Goal: Task Accomplishment & Management: Manage account settings

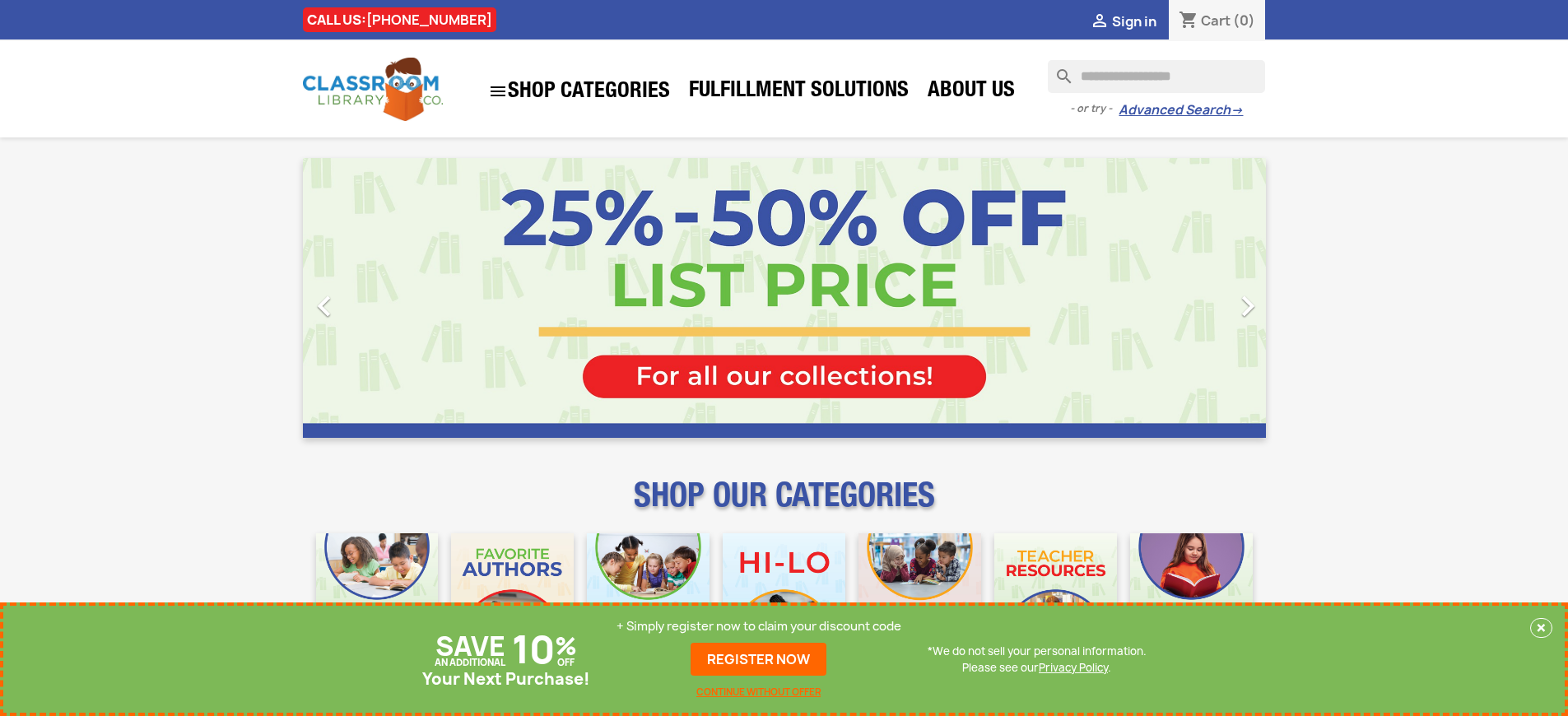
click at [763, 626] on p "+ Simply register now to claim your discount code" at bounding box center [758, 626] width 285 height 17
click at [763, 659] on link "REGISTER NOW" at bounding box center [758, 659] width 135 height 33
click at [763, 626] on p "+ Simply register now to claim your discount code" at bounding box center [758, 626] width 285 height 17
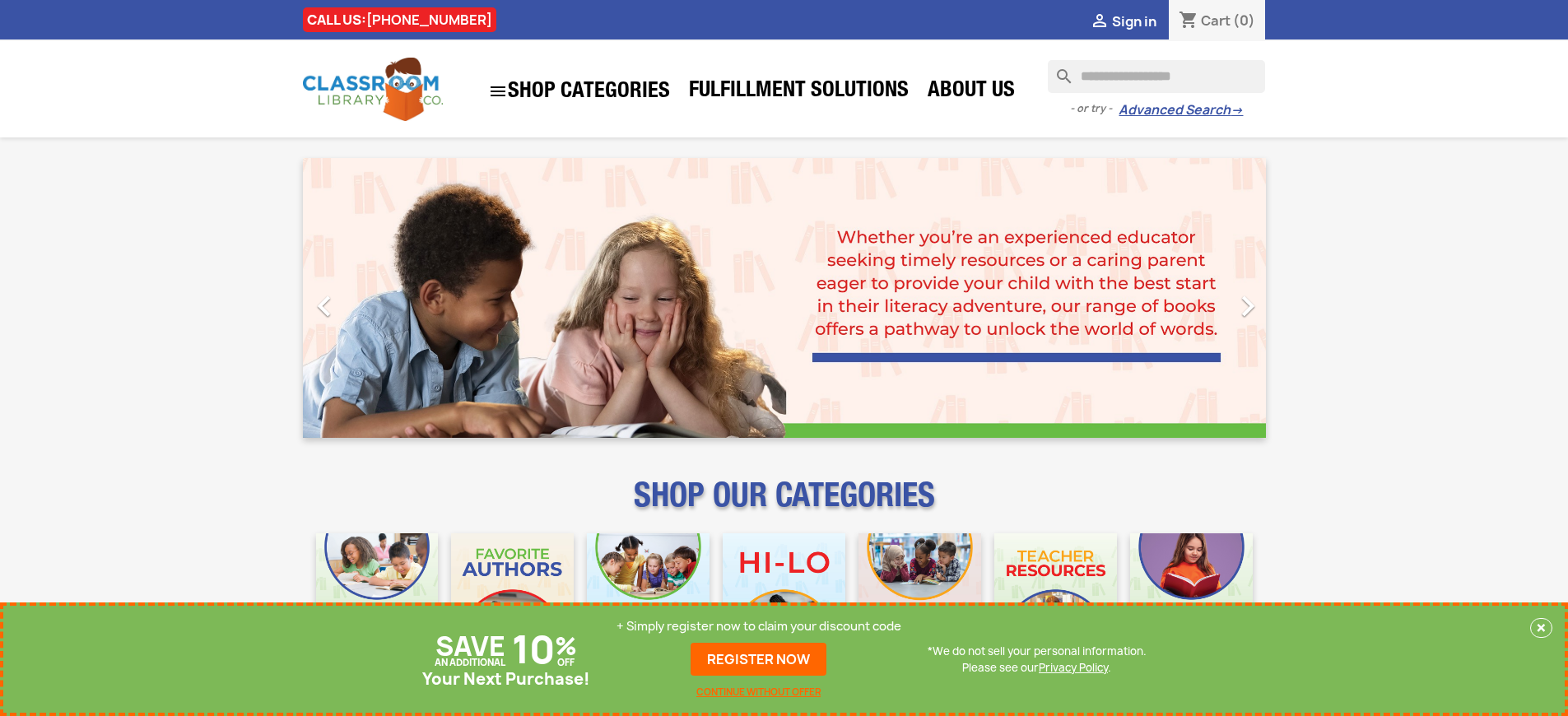
click at [763, 626] on p "+ Simply register now to claim your discount code" at bounding box center [758, 626] width 285 height 17
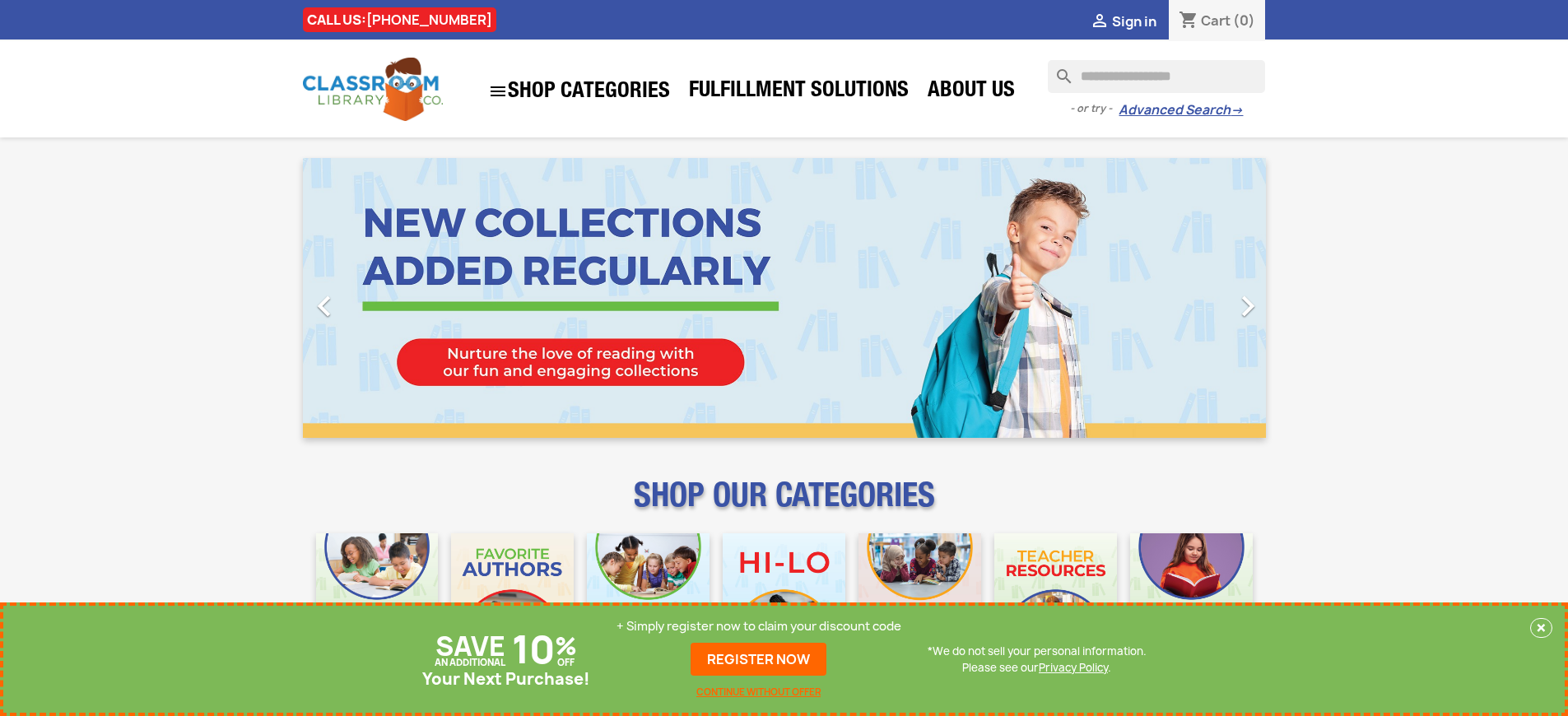
click at [763, 626] on p "+ Simply register now to claim your discount code" at bounding box center [758, 626] width 285 height 17
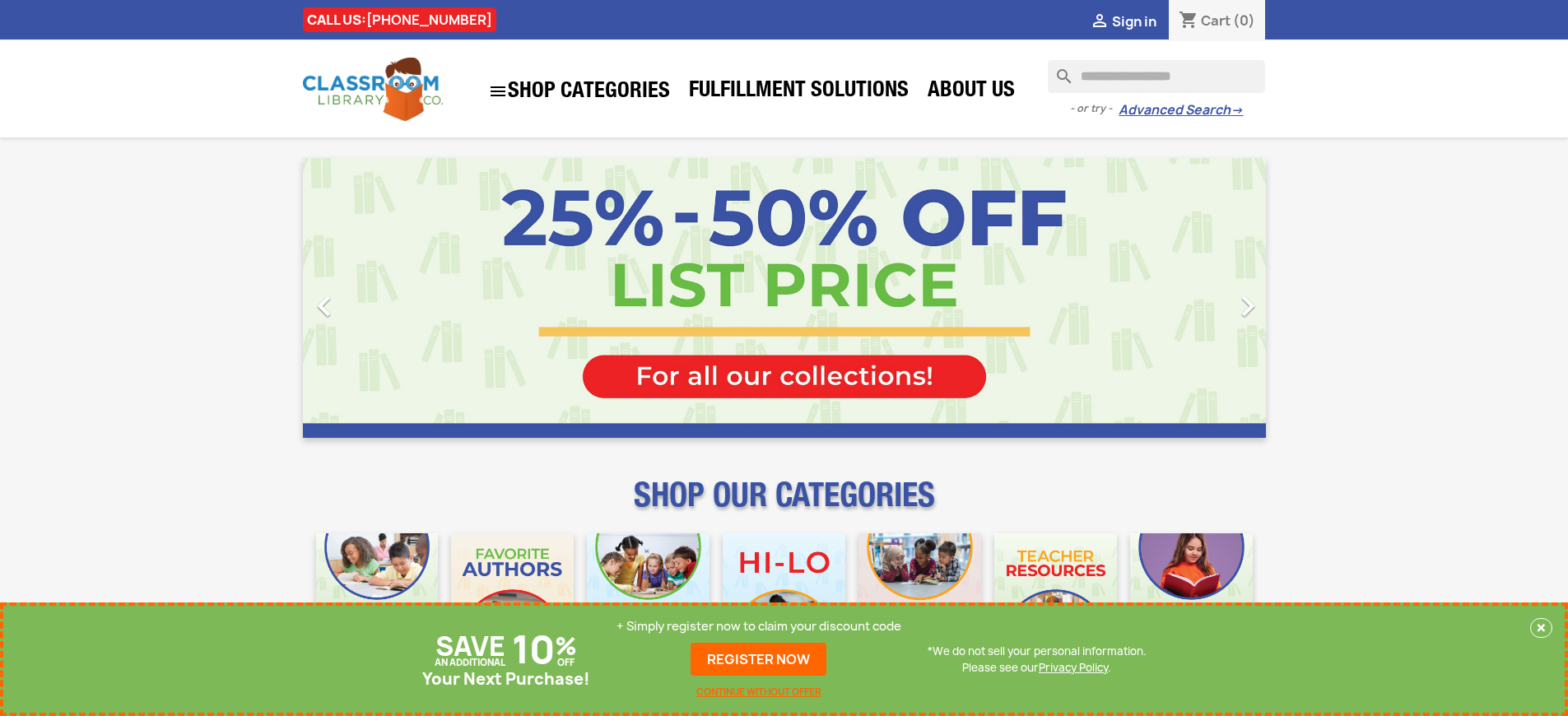
click at [763, 626] on p "+ Simply register now to claim your discount code" at bounding box center [758, 626] width 285 height 17
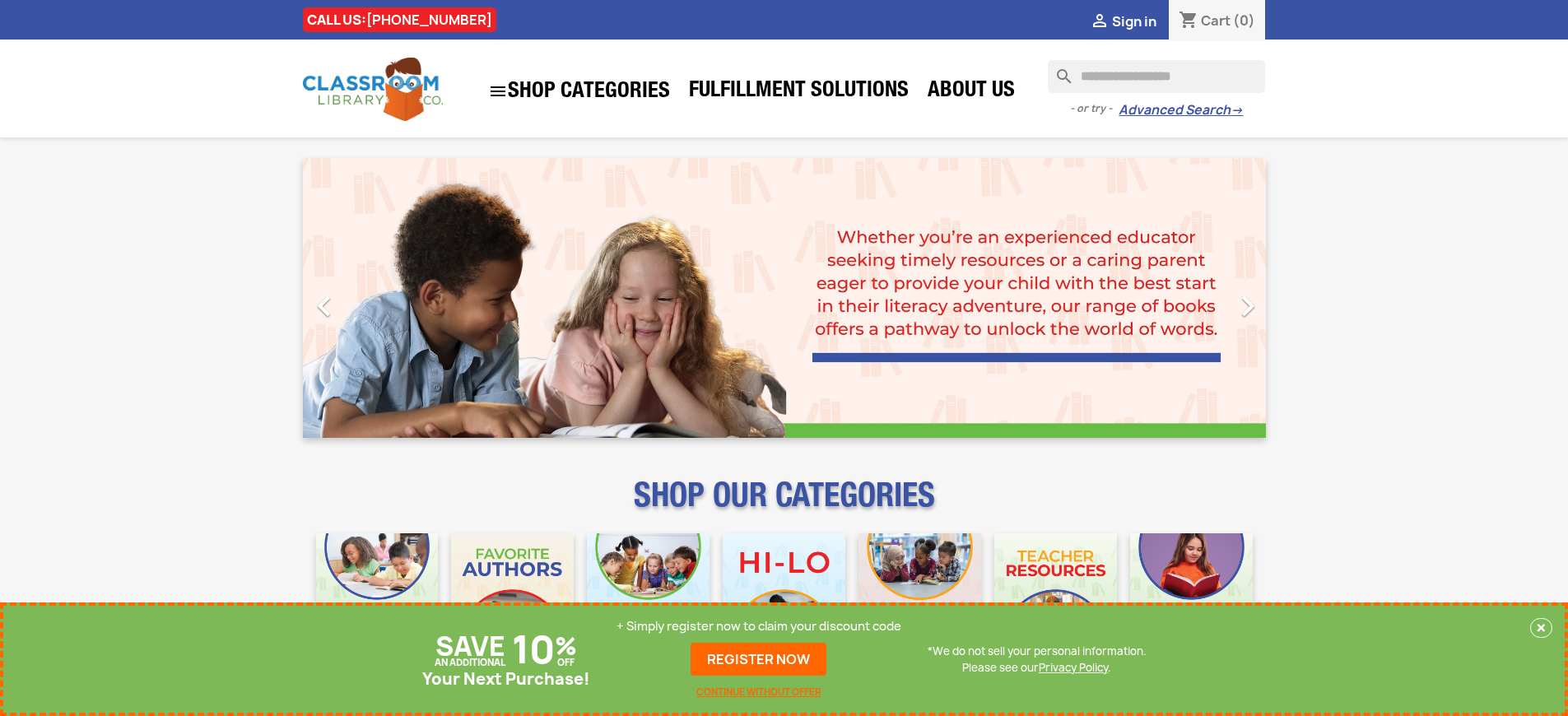
click at [763, 626] on p "+ Simply register now to claim your discount code" at bounding box center [758, 626] width 285 height 17
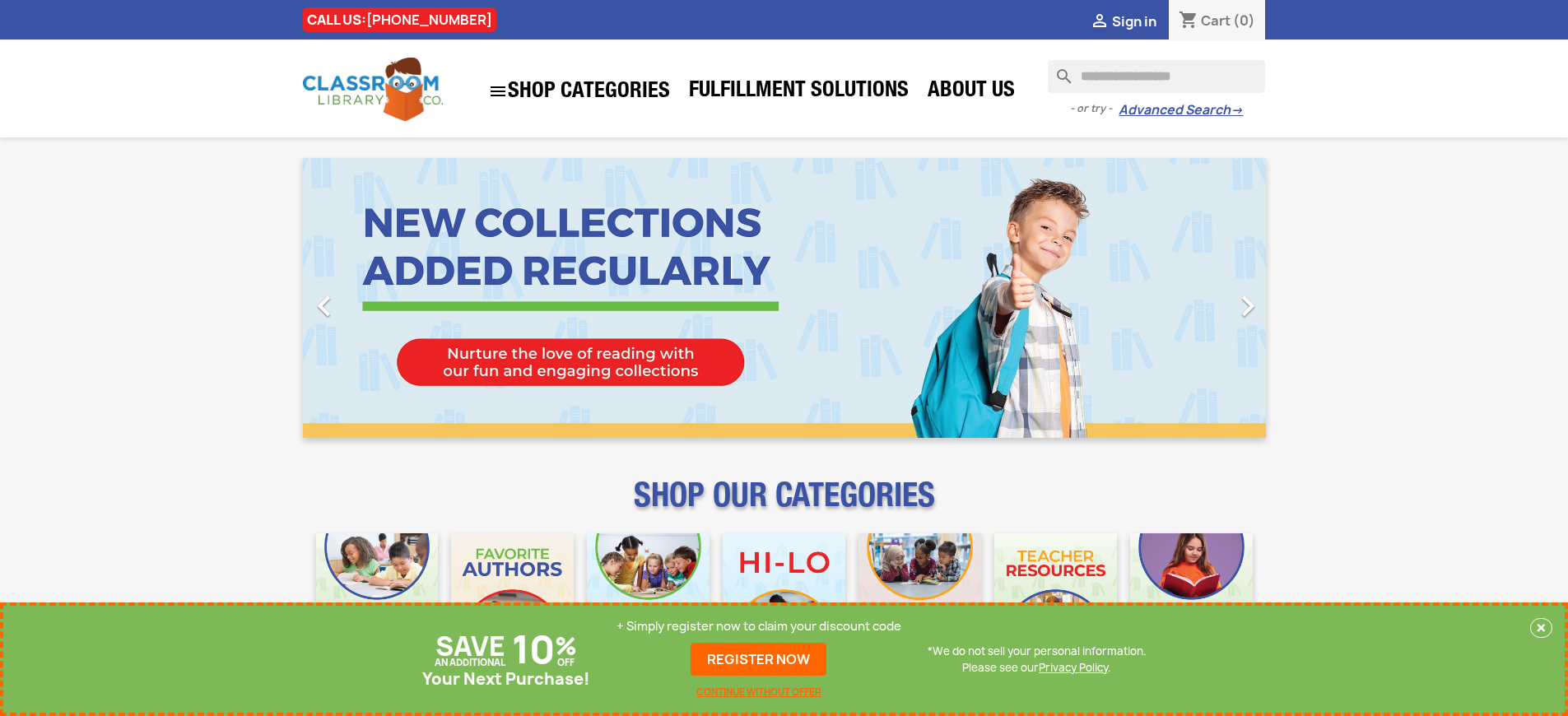
click at [763, 626] on p "+ Simply register now to claim your discount code" at bounding box center [758, 626] width 285 height 17
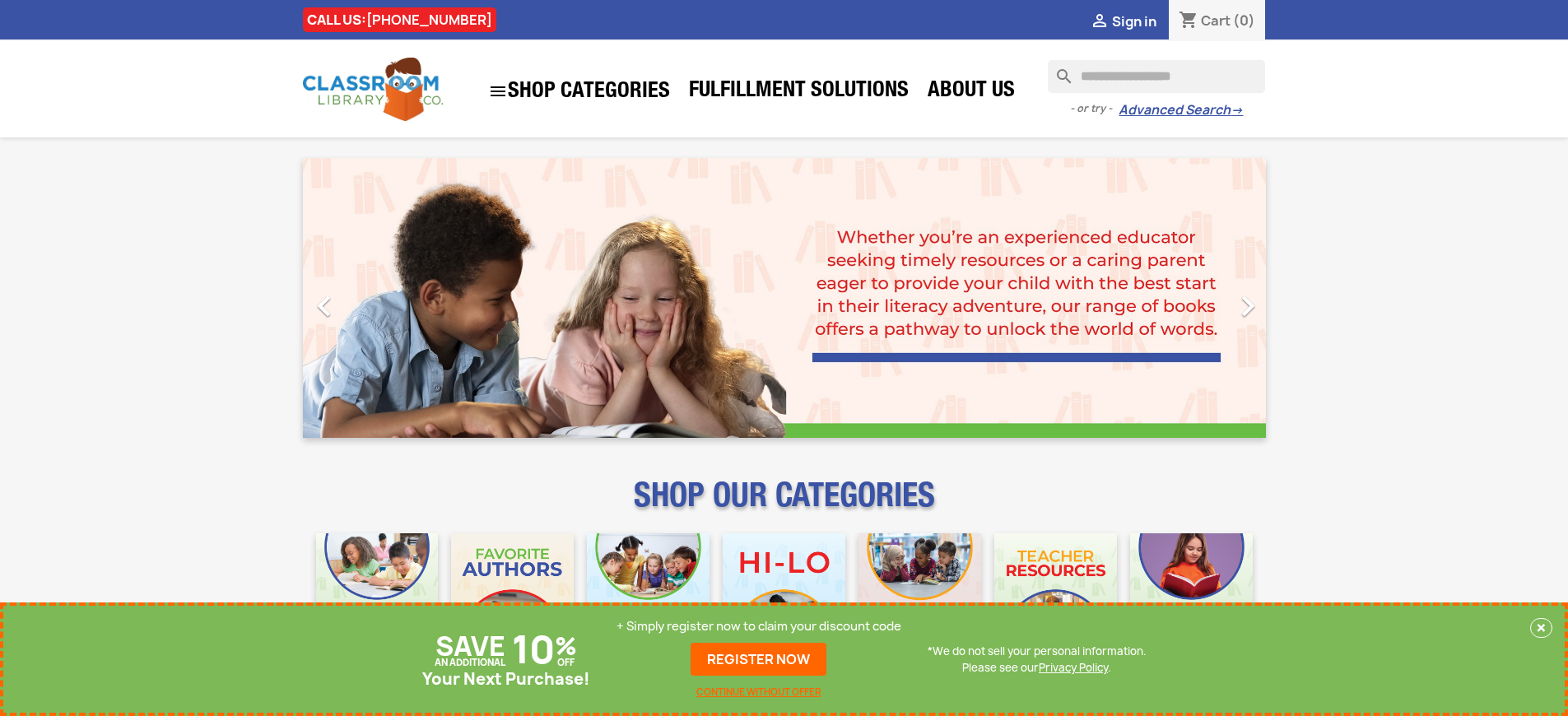
click at [763, 626] on p "+ Simply register now to claim your discount code" at bounding box center [758, 626] width 285 height 17
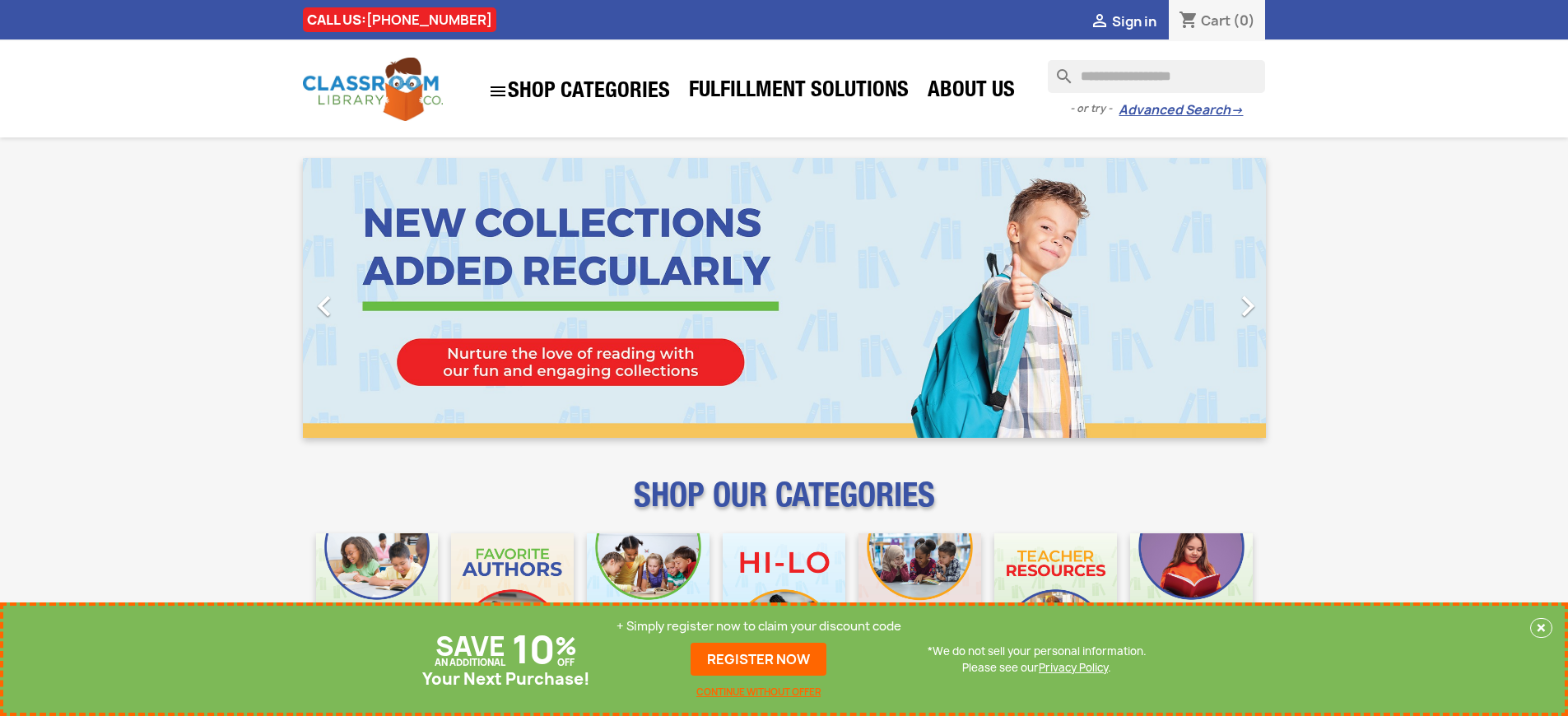
click at [763, 626] on p "+ Simply register now to claim your discount code" at bounding box center [758, 626] width 285 height 17
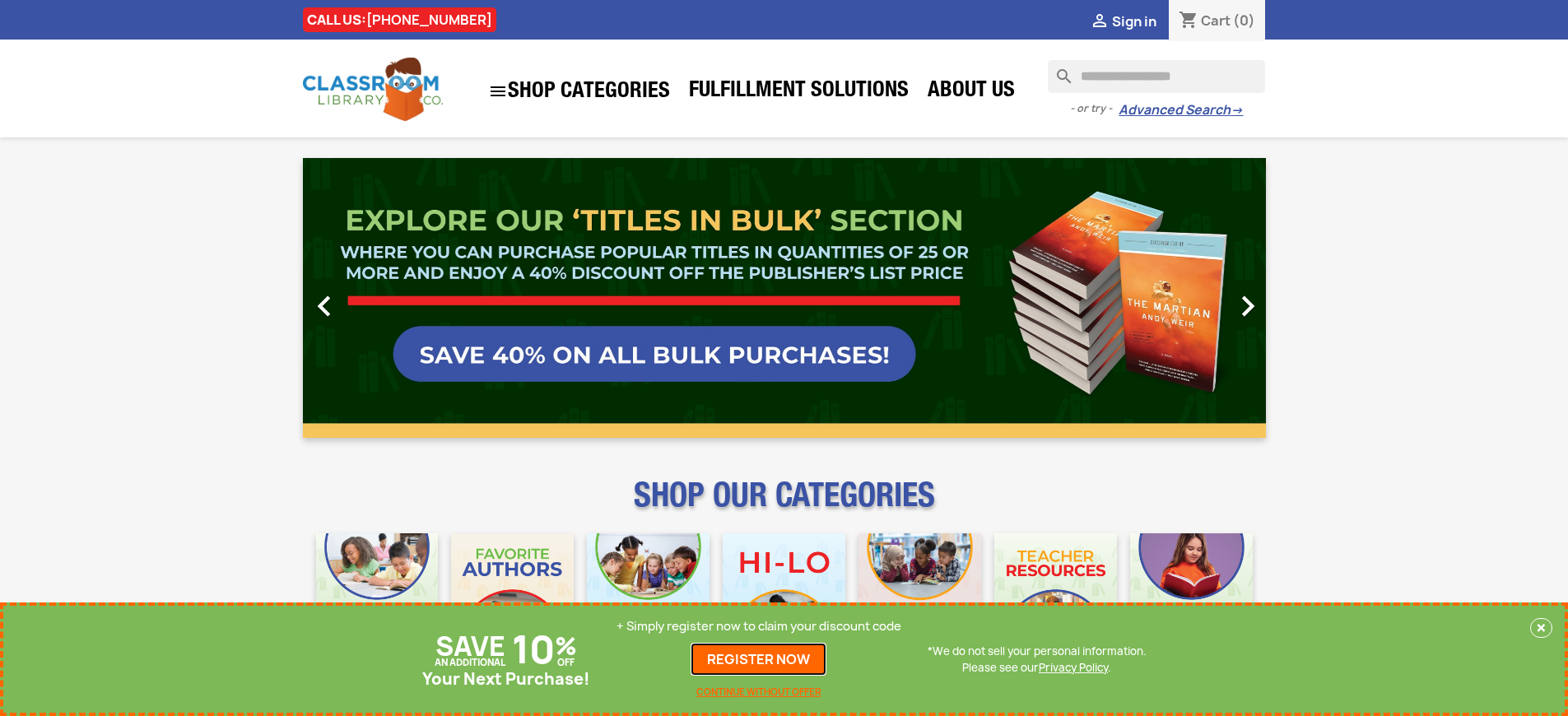
click at [763, 659] on link "REGISTER NOW" at bounding box center [758, 659] width 135 height 33
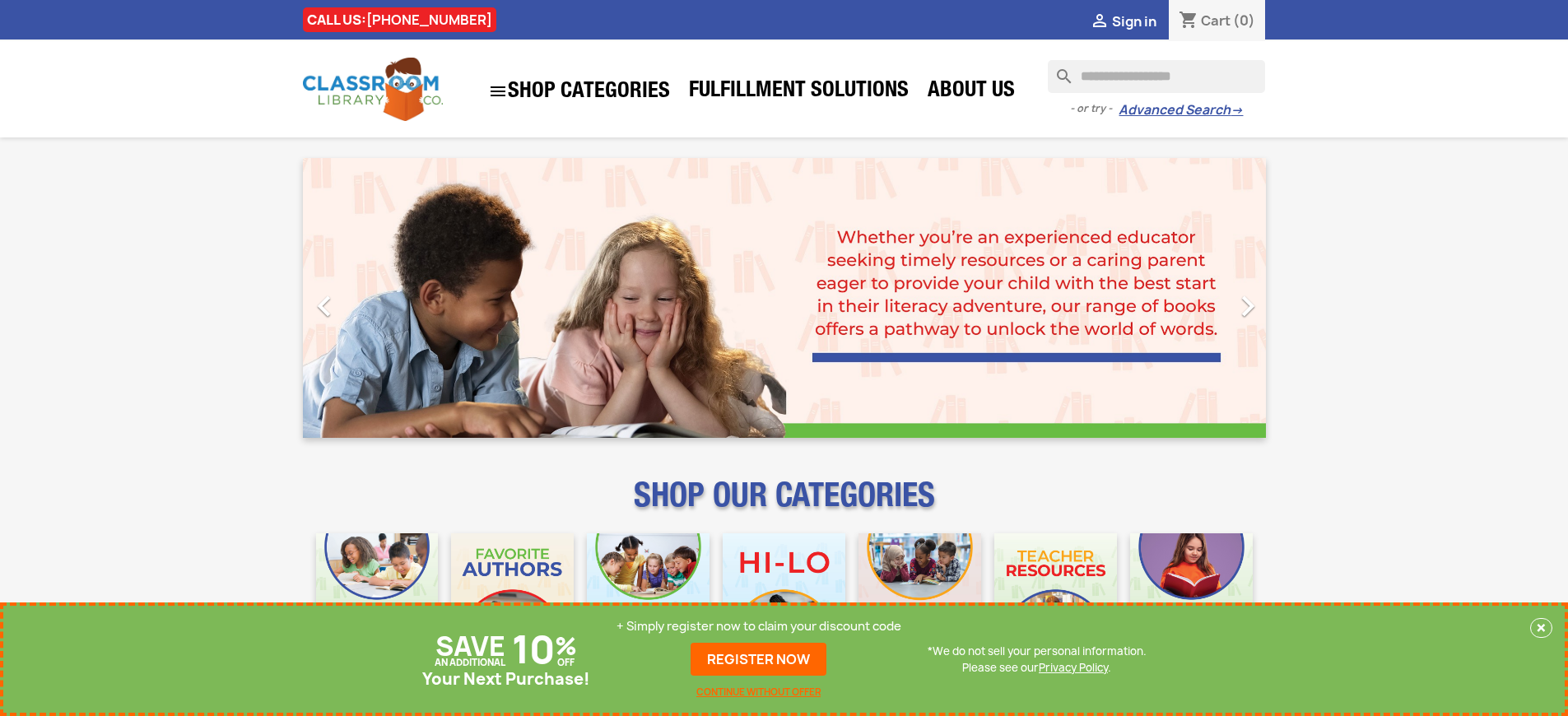
click at [763, 626] on p "+ Simply register now to claim your discount code" at bounding box center [758, 626] width 285 height 17
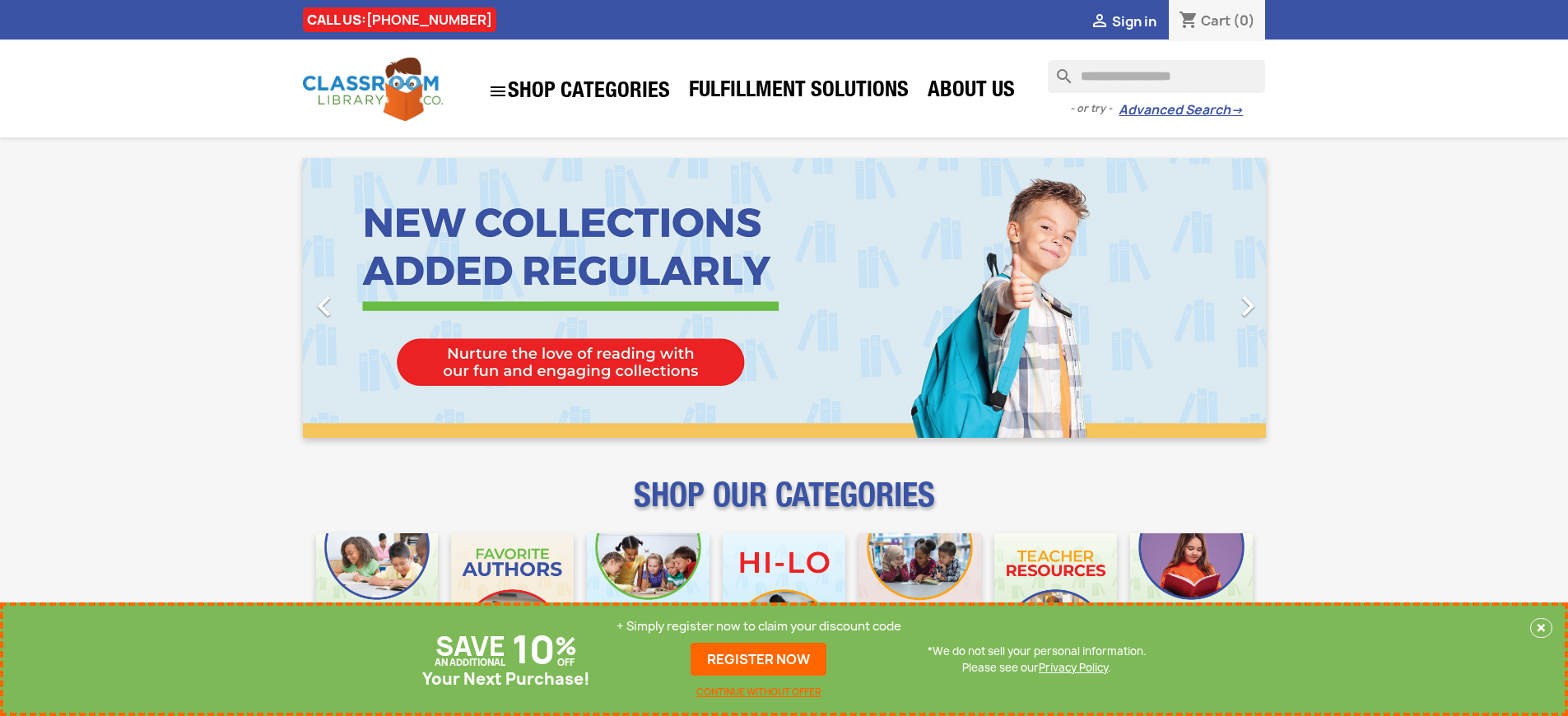
click at [763, 626] on p "+ Simply register now to claim your discount code" at bounding box center [758, 626] width 285 height 17
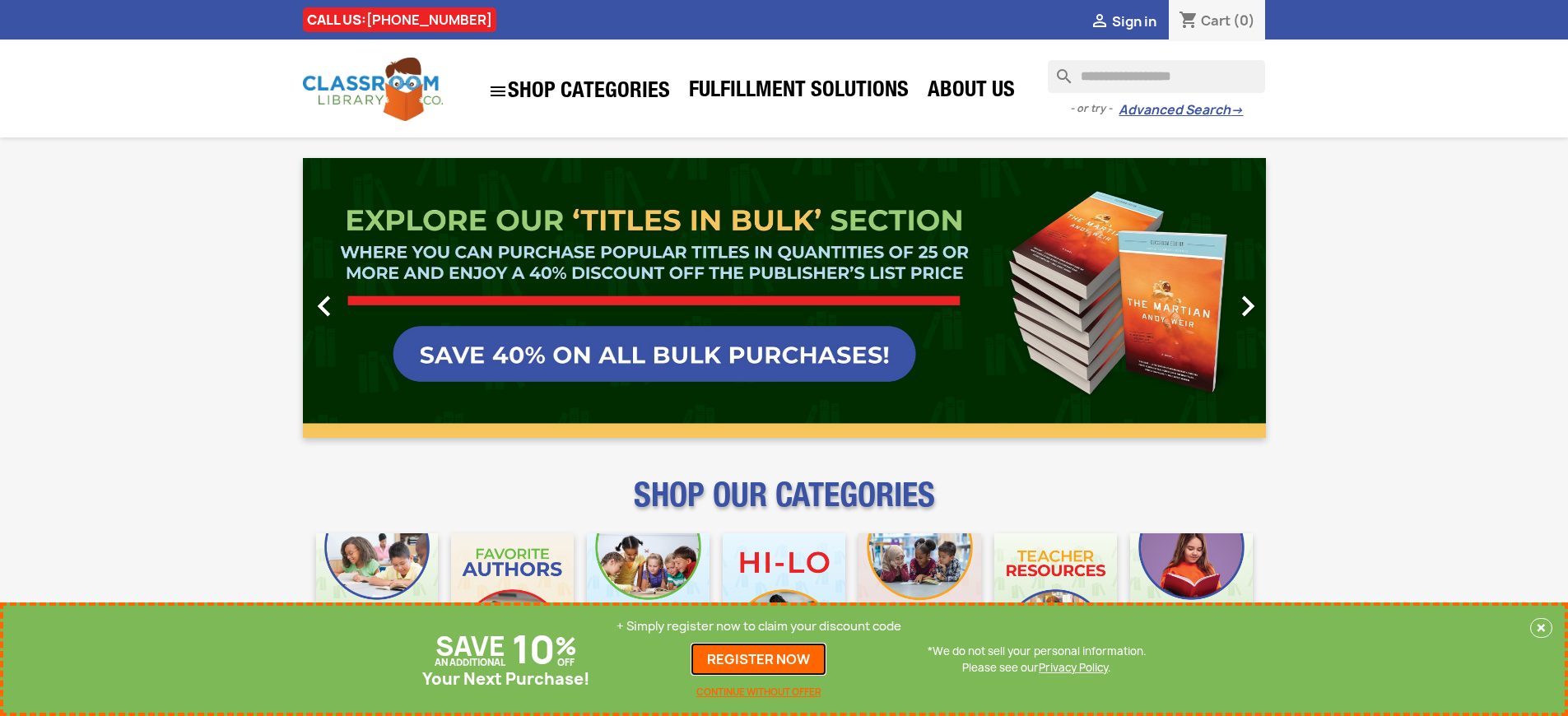
click at [763, 659] on link "REGISTER NOW" at bounding box center [758, 659] width 135 height 33
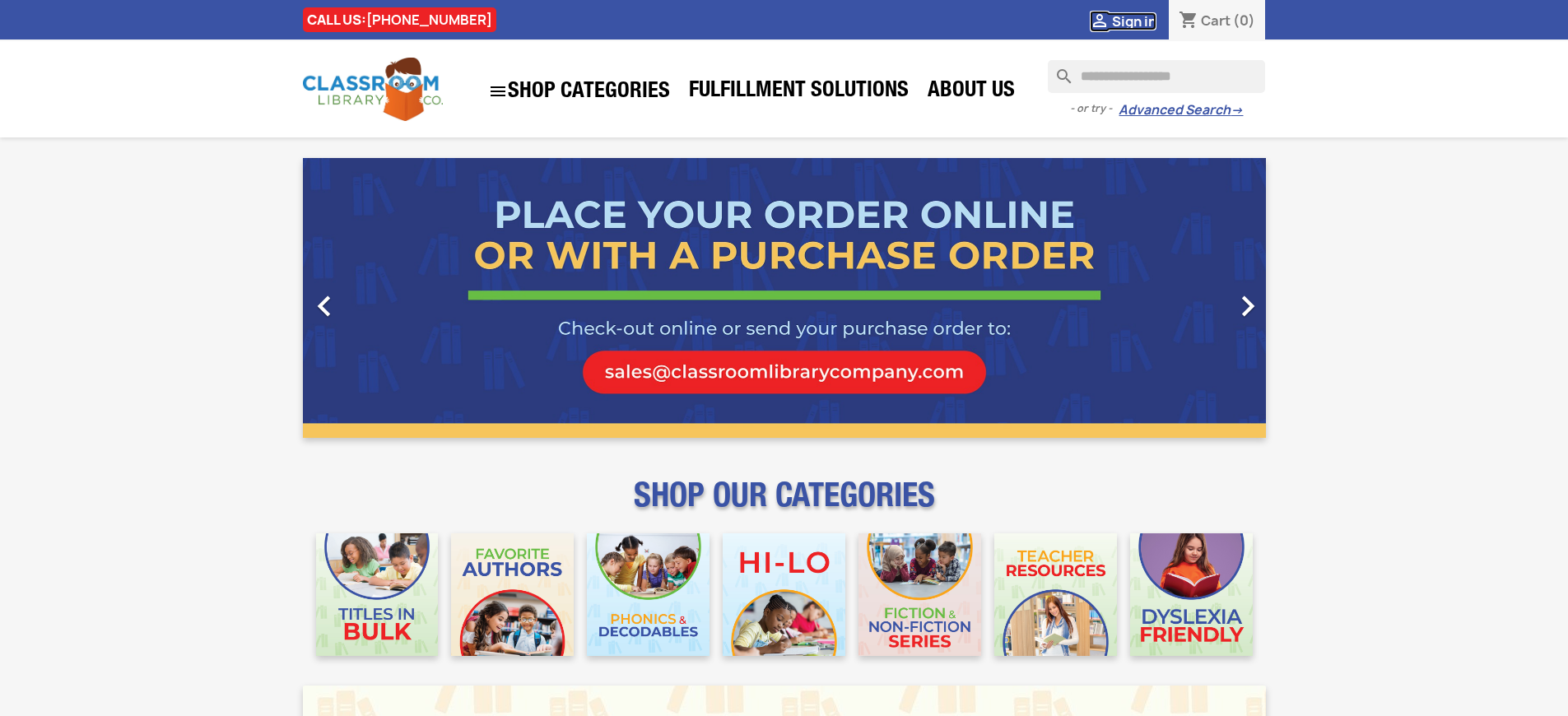
click at [1142, 21] on span "Sign in" at bounding box center [1134, 21] width 45 height 18
